Goal: Task Accomplishment & Management: Manage account settings

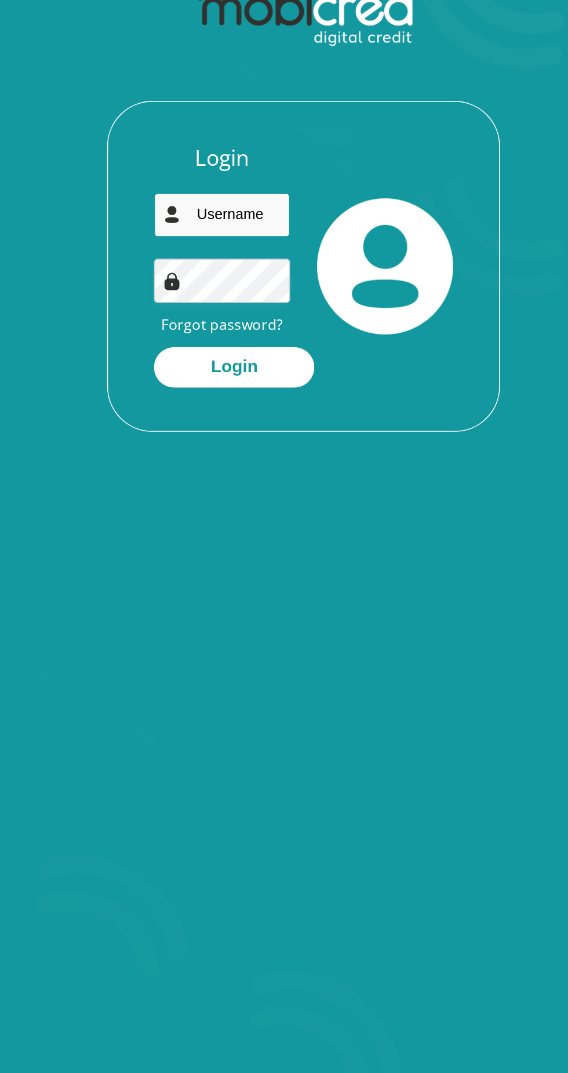
click at [250, 227] on input "email" at bounding box center [232, 225] width 88 height 28
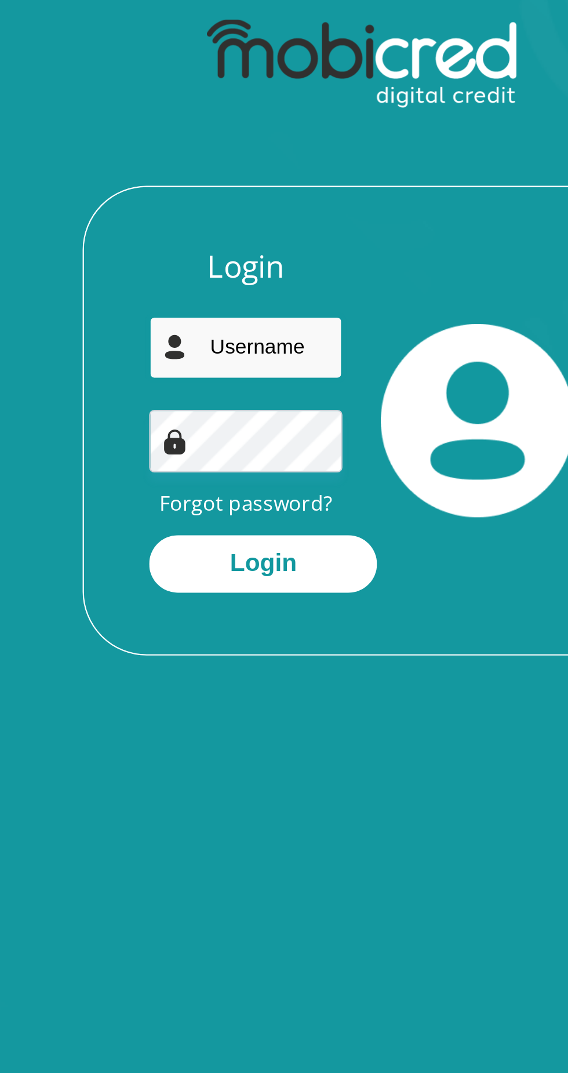
click at [248, 227] on input "email" at bounding box center [232, 225] width 88 height 28
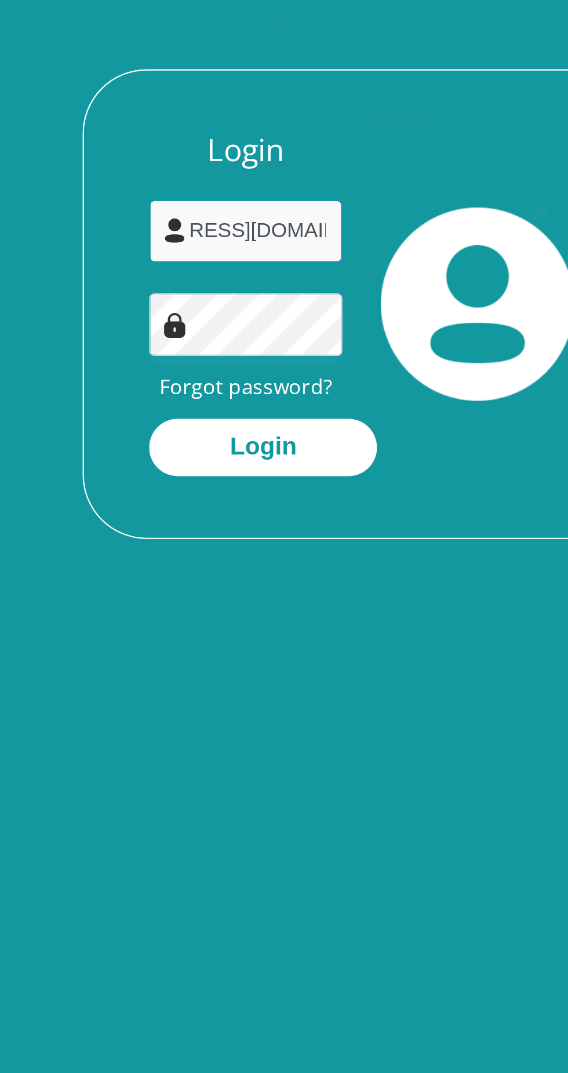
type input "[EMAIL_ADDRESS][DOMAIN_NAME]"
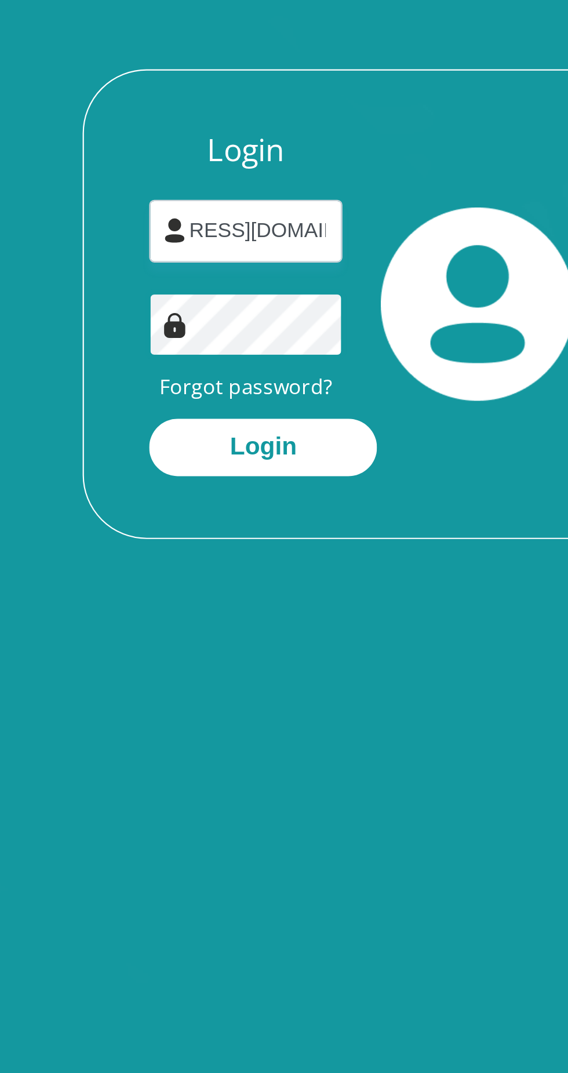
scroll to position [0, 0]
click at [188, 310] on button "Login" at bounding box center [239, 323] width 103 height 26
